Goal: Communication & Community: Answer question/provide support

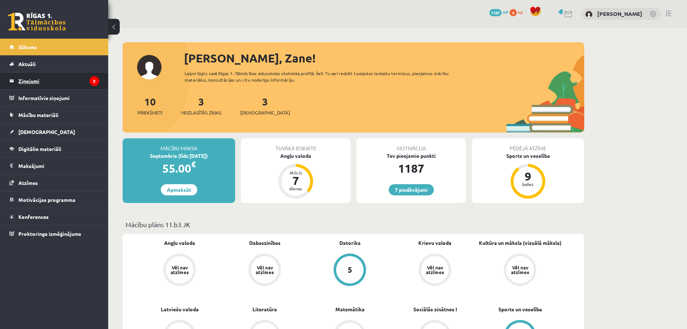
click at [79, 85] on legend "Ziņojumi 3" at bounding box center [58, 81] width 81 height 17
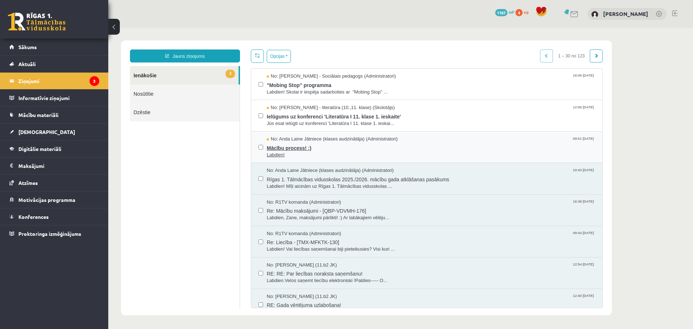
click at [355, 143] on span "Mācību process! :)" at bounding box center [431, 146] width 328 height 9
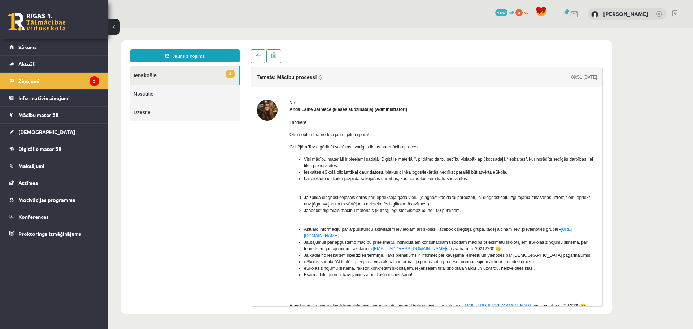
drag, startPoint x: 252, startPoint y: 185, endPoint x: 250, endPoint y: 178, distance: 7.5
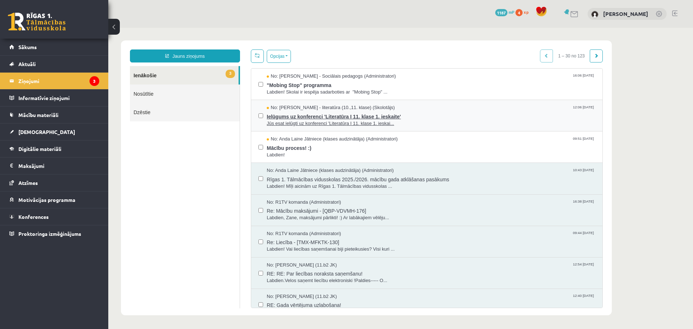
click at [318, 120] on span "Jūs esat ielūgti uz konferenci 'Literatūra I 11. klase 1. ieskai..." at bounding box center [431, 123] width 328 height 7
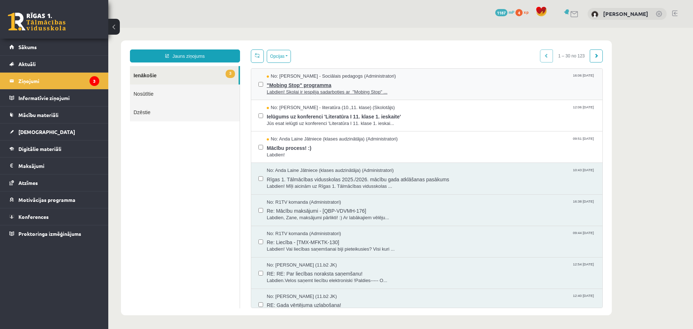
click at [307, 83] on span ""Mobing Stop" programma" at bounding box center [431, 84] width 328 height 9
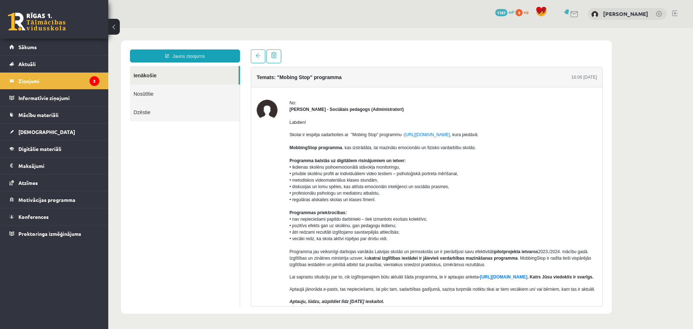
click at [223, 134] on ul "Ienākošie Nosūtītie Dzēstie" at bounding box center [185, 186] width 110 height 241
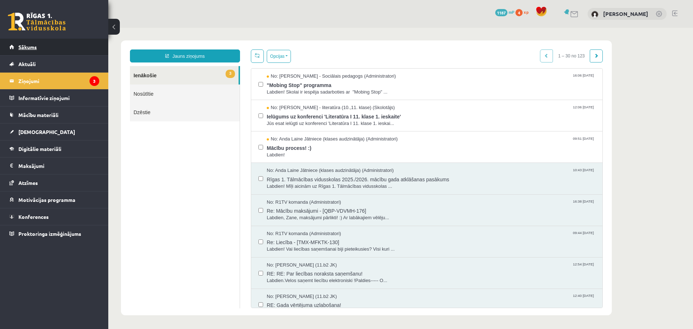
click at [92, 42] on link "Sākums" at bounding box center [54, 47] width 90 height 17
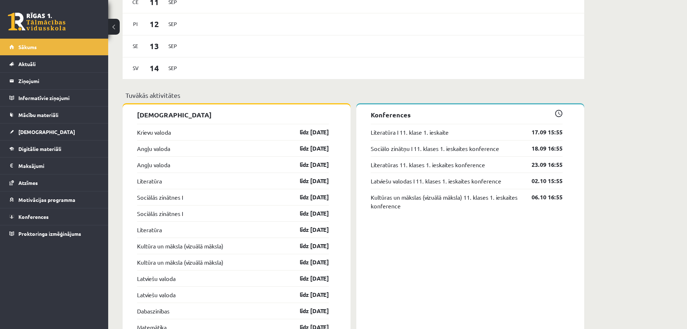
scroll to position [505, 0]
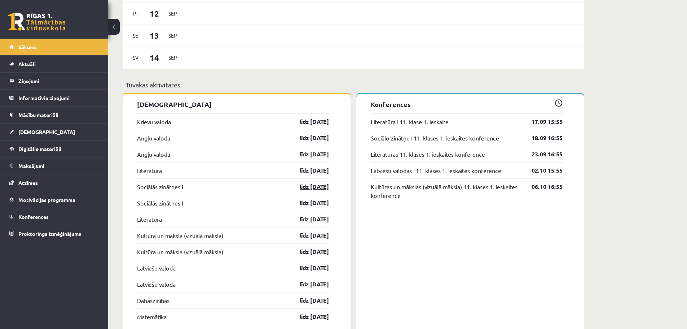
click at [298, 188] on link "līdz 30.09.25" at bounding box center [308, 186] width 42 height 9
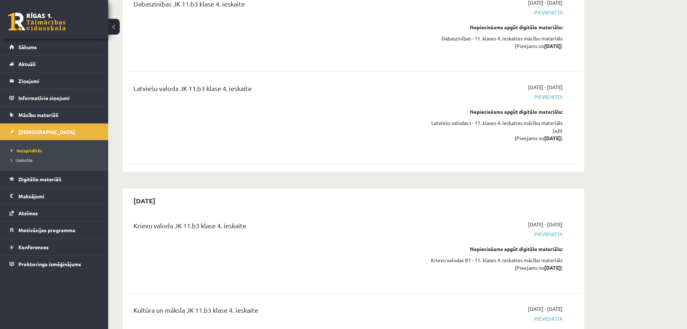
scroll to position [4548, 0]
